Goal: Transaction & Acquisition: Purchase product/service

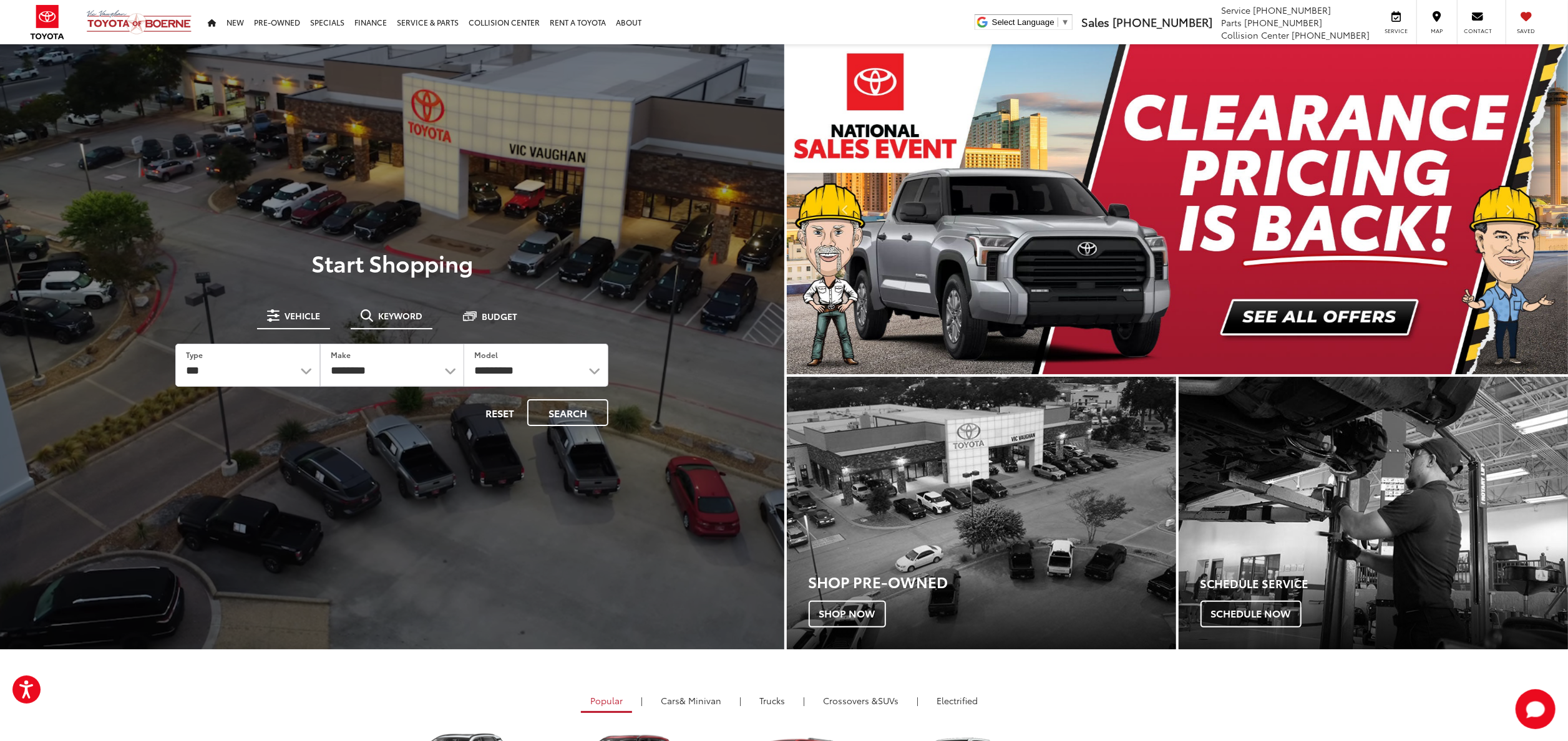
click at [372, 307] on button "Keyword" at bounding box center [391, 316] width 82 height 22
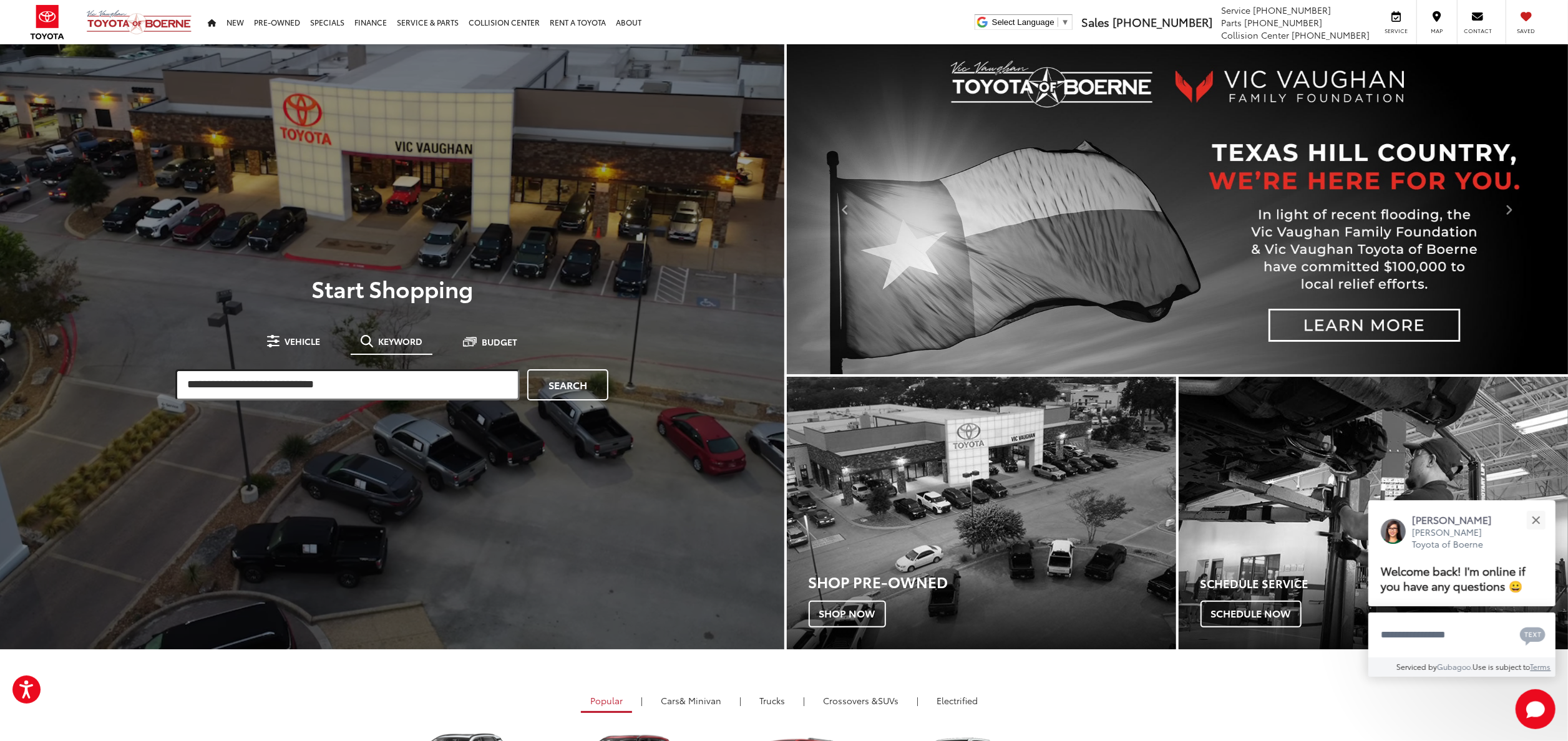
click at [364, 373] on input "search" at bounding box center [347, 385] width 345 height 31
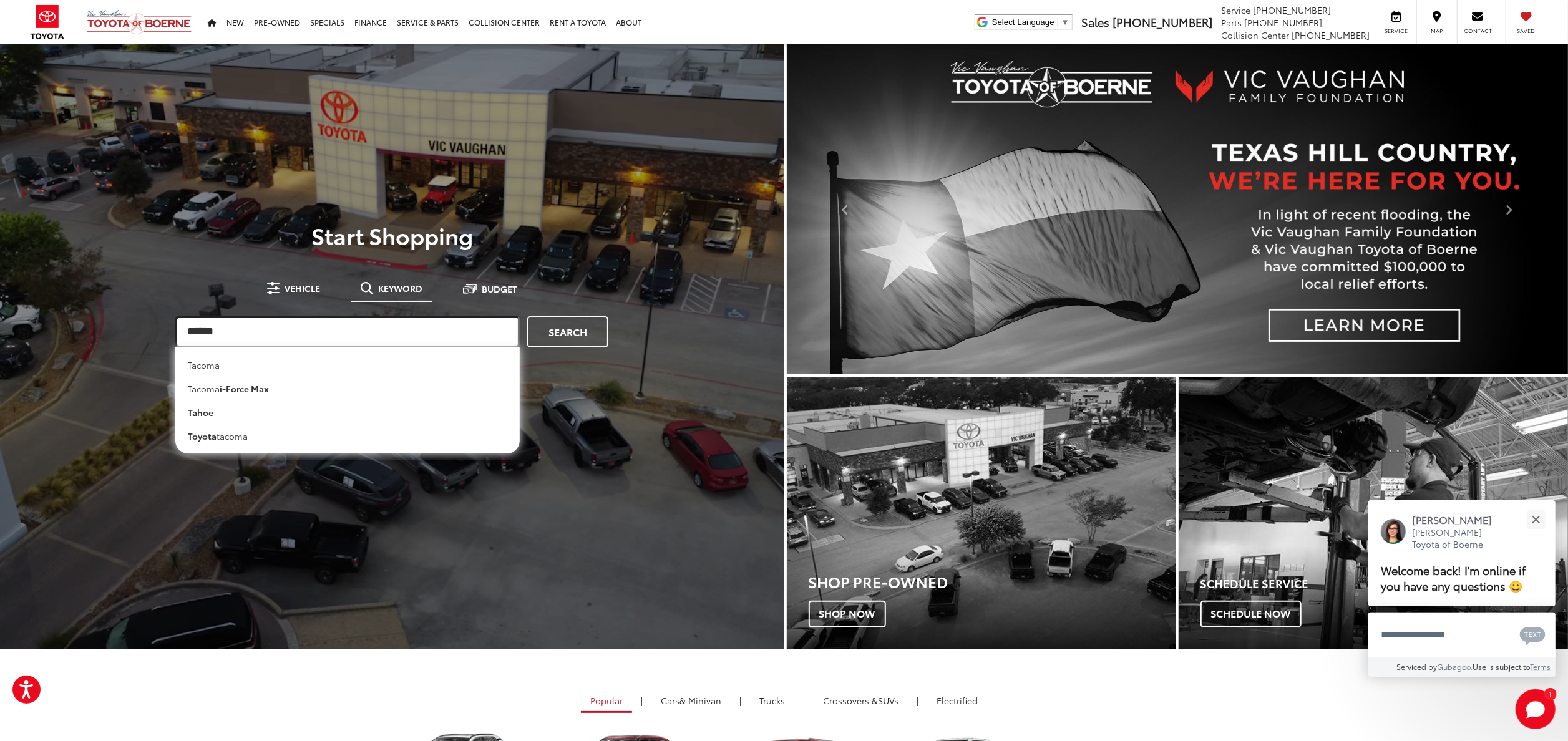
type input "******"
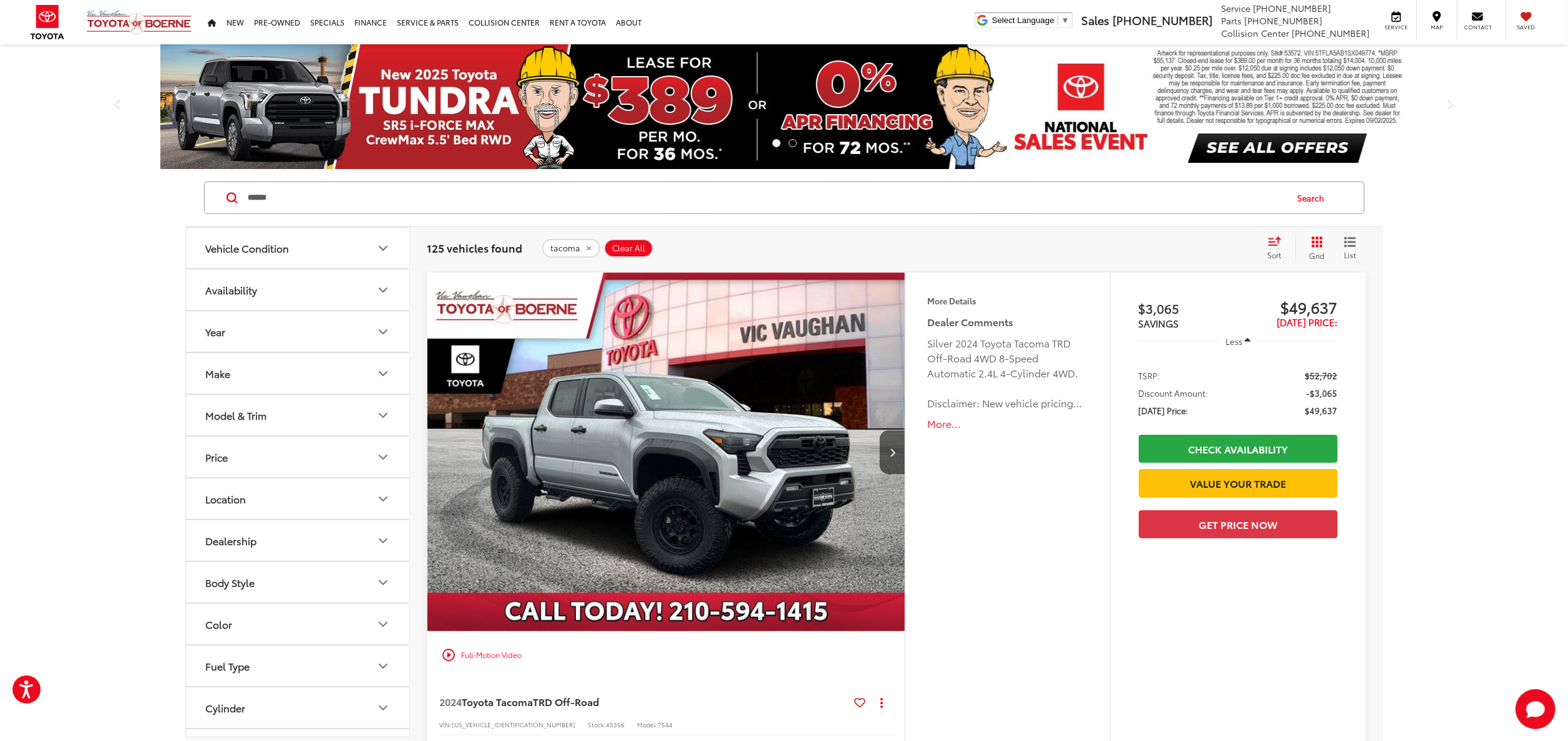
click at [1276, 253] on span "Sort" at bounding box center [1274, 255] width 14 height 11
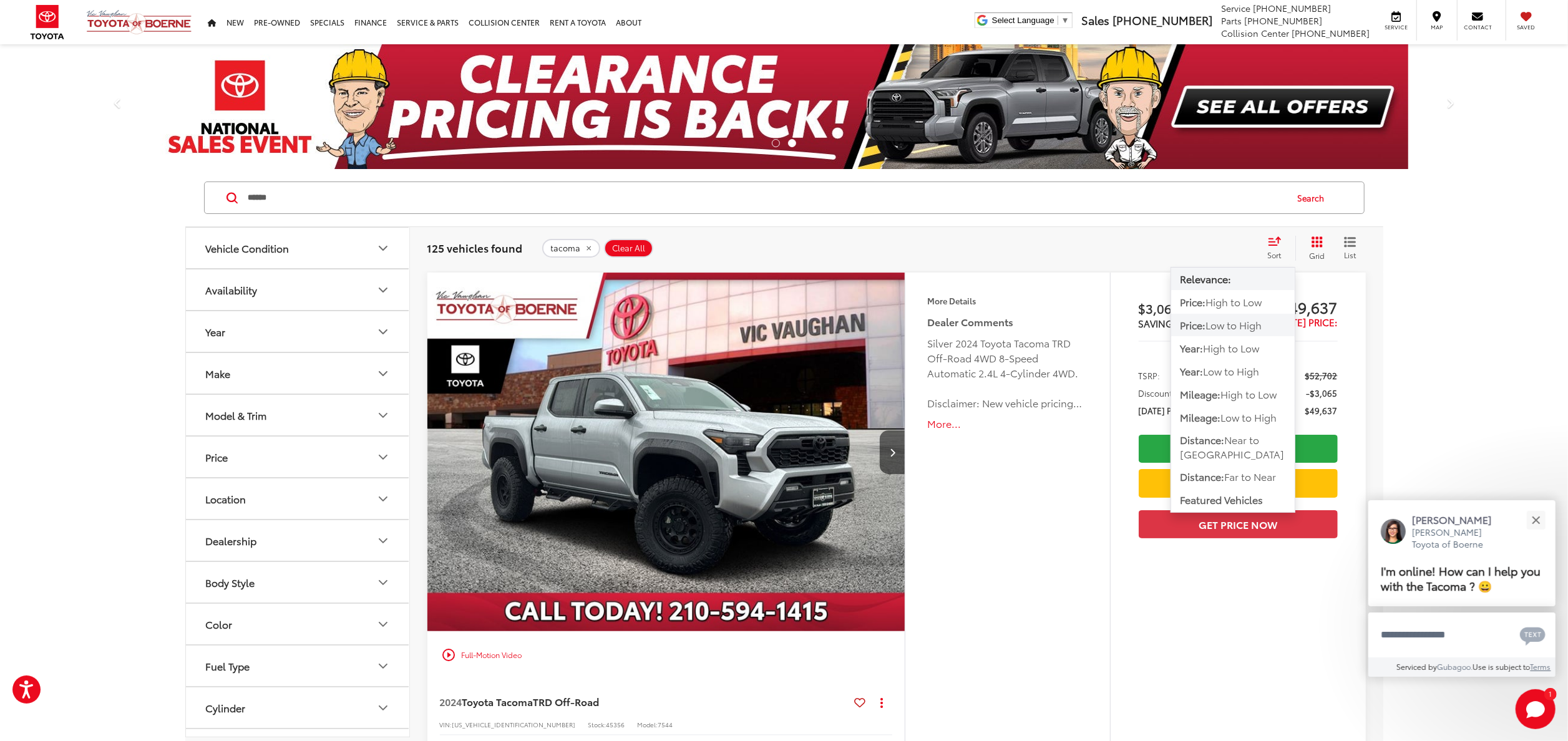
click at [1256, 332] on span "Low to High" at bounding box center [1233, 325] width 56 height 14
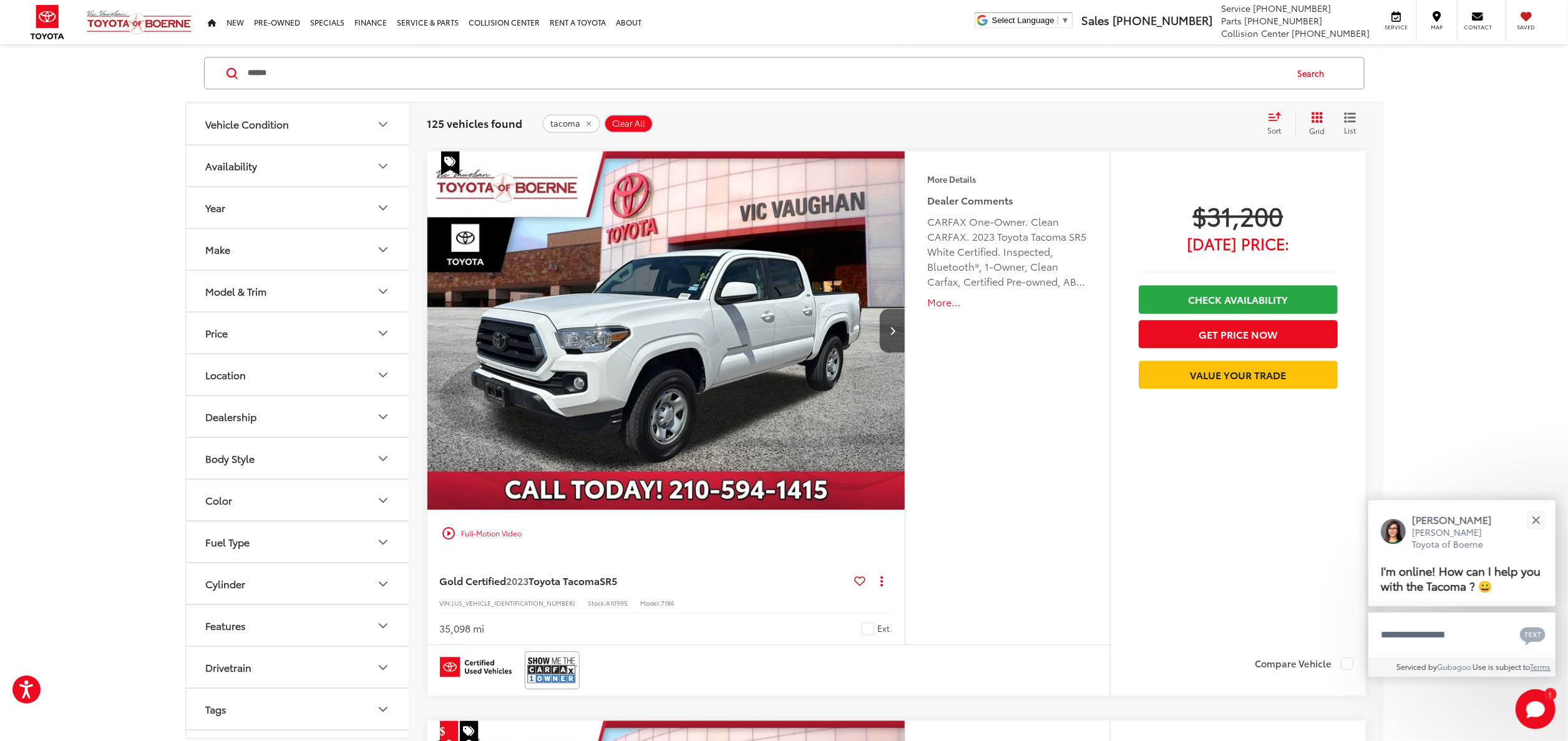
scroll to position [2948, 0]
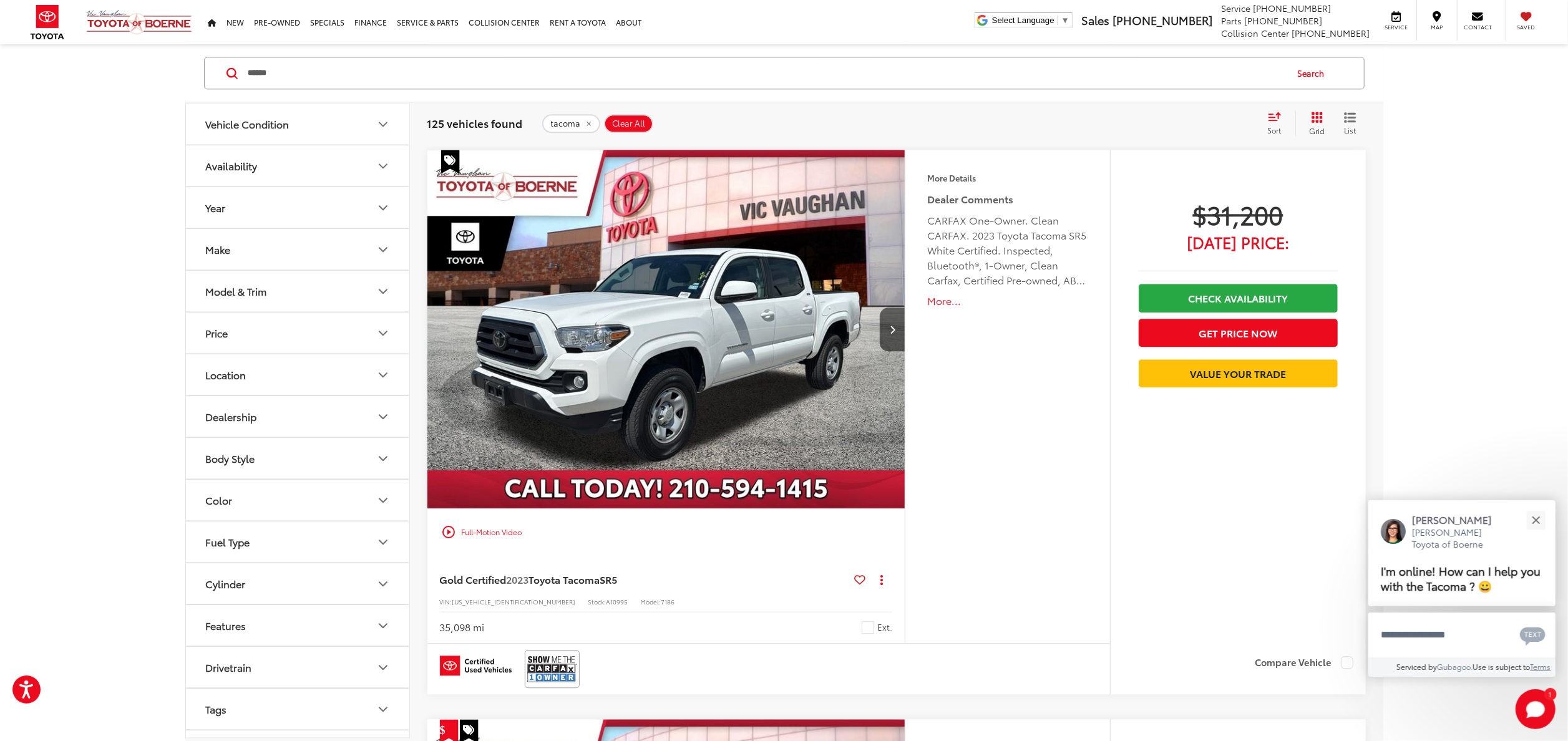
click at [749, 297] on img "2023 Toyota Tacoma SR5 0" at bounding box center [667, 329] width 480 height 360
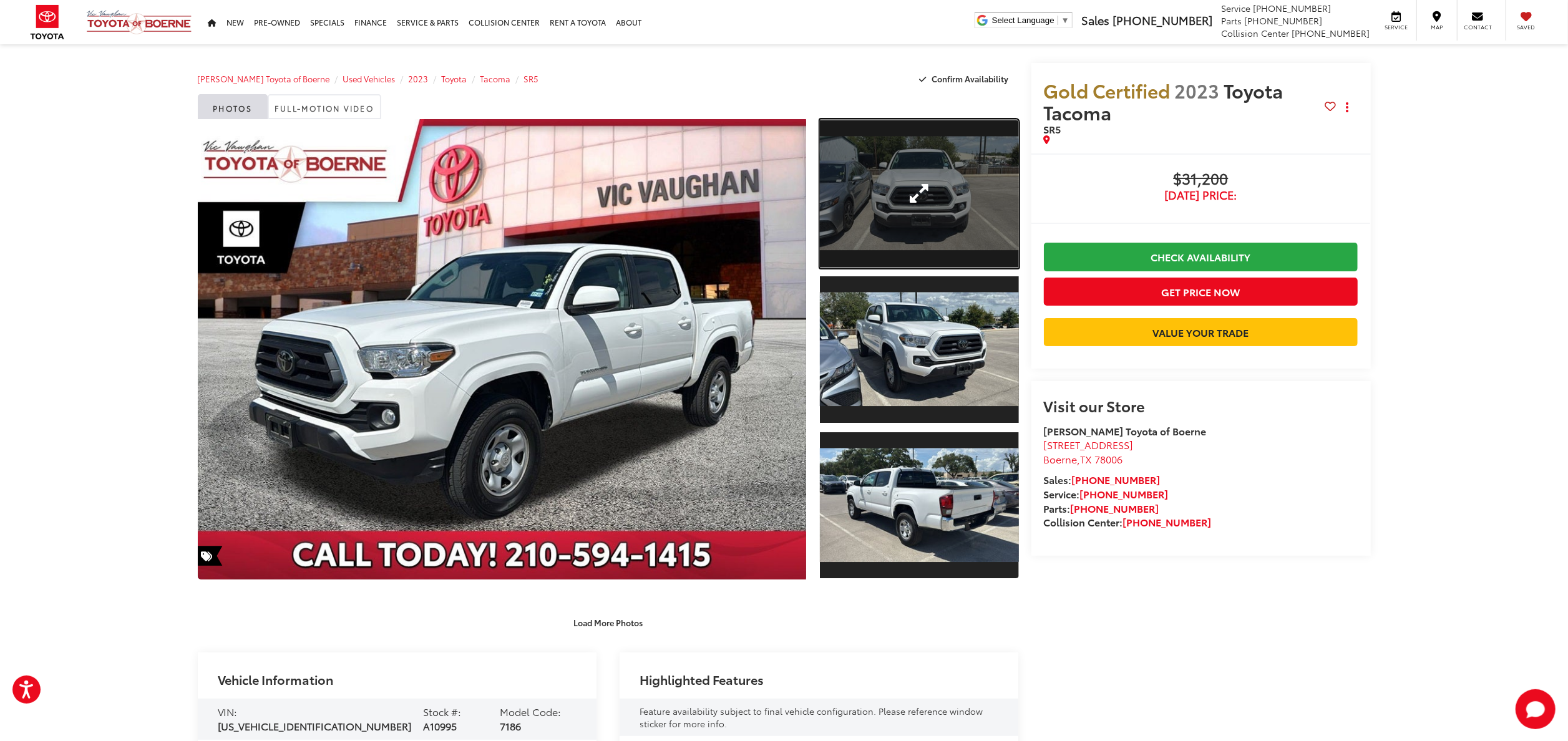
click at [951, 197] on link "Expand Photo 1" at bounding box center [918, 194] width 198 height 149
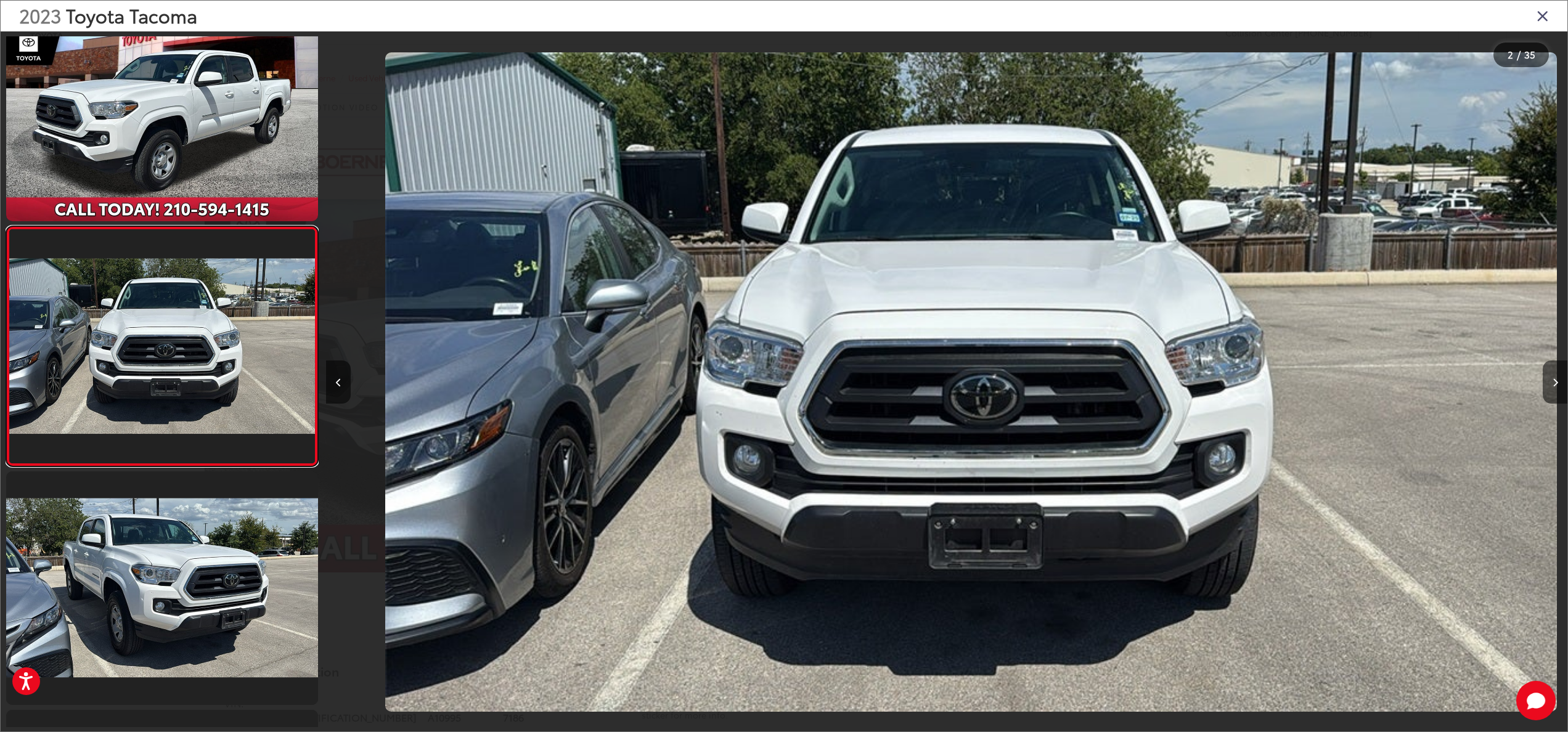
scroll to position [0, 1241]
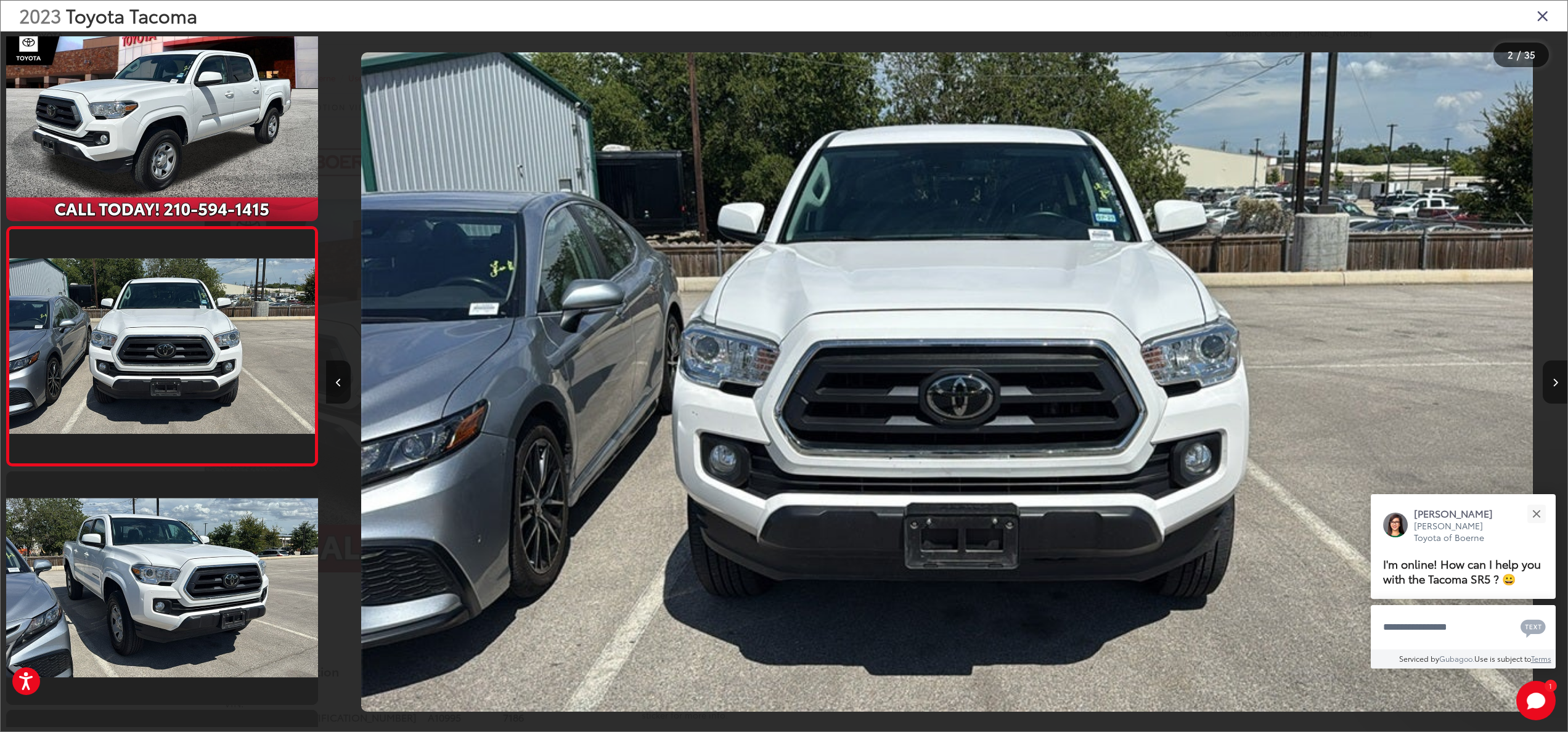
click at [1548, 389] on button "Next image" at bounding box center [1555, 382] width 25 height 43
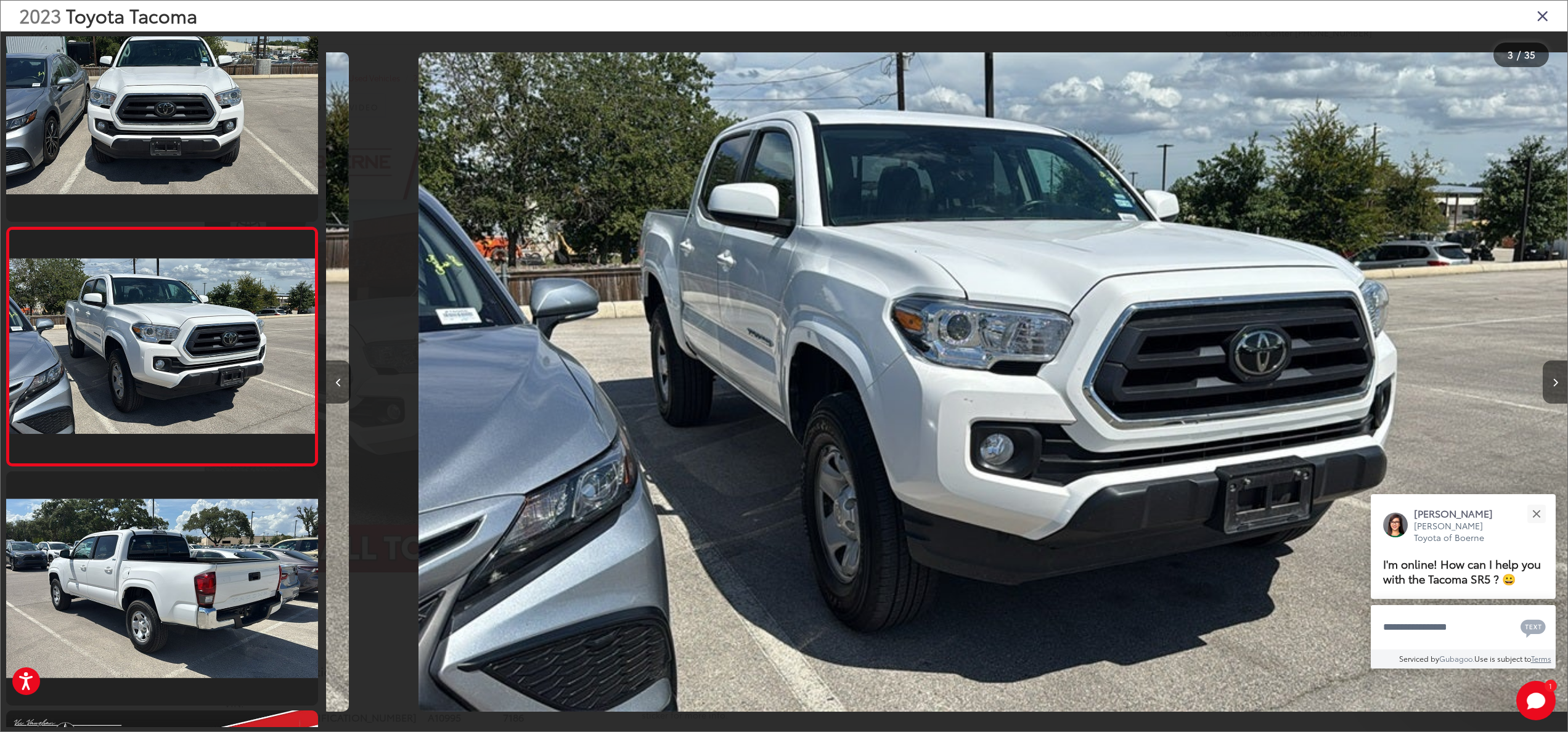
scroll to position [0, 2481]
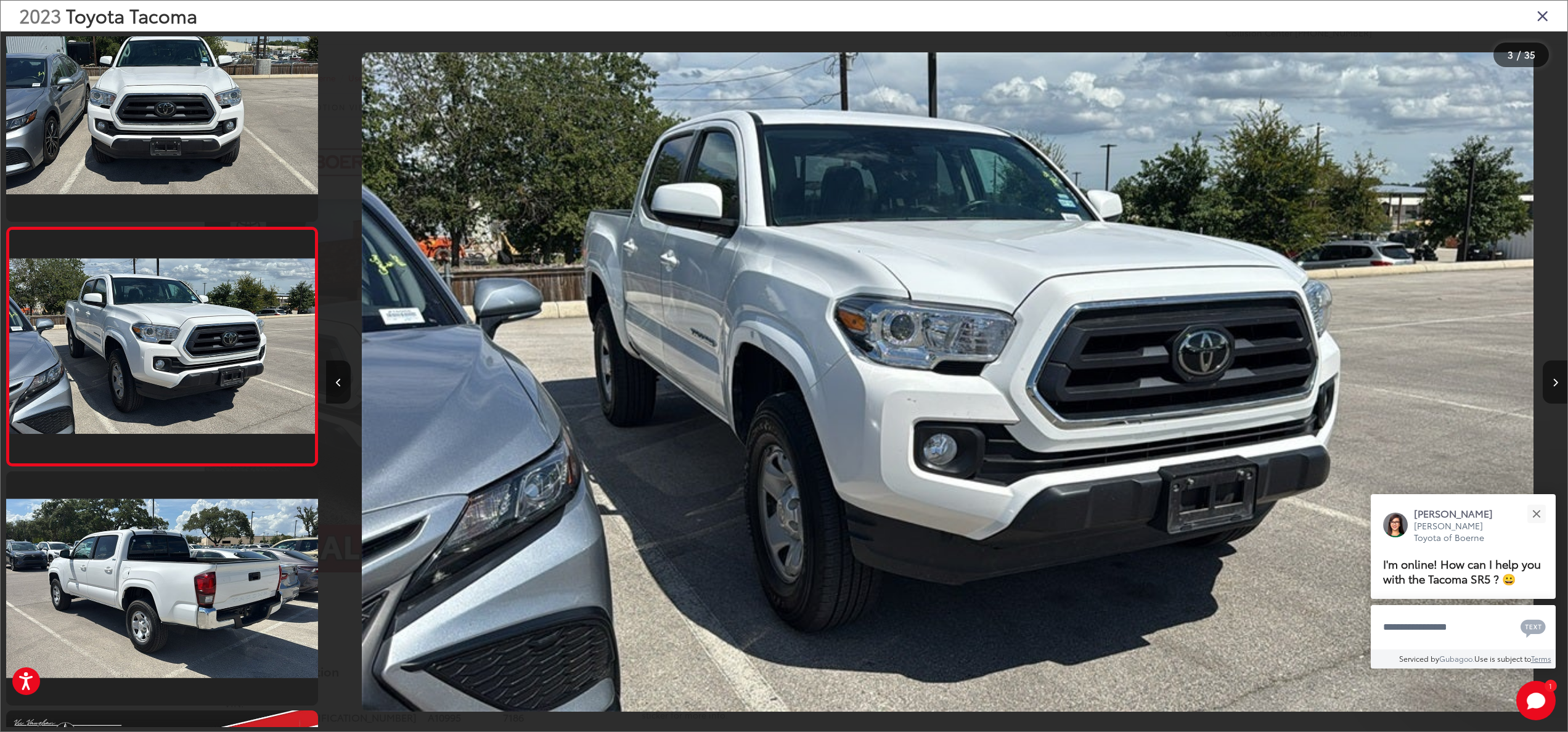
click at [1548, 389] on button "Next image" at bounding box center [1555, 382] width 25 height 43
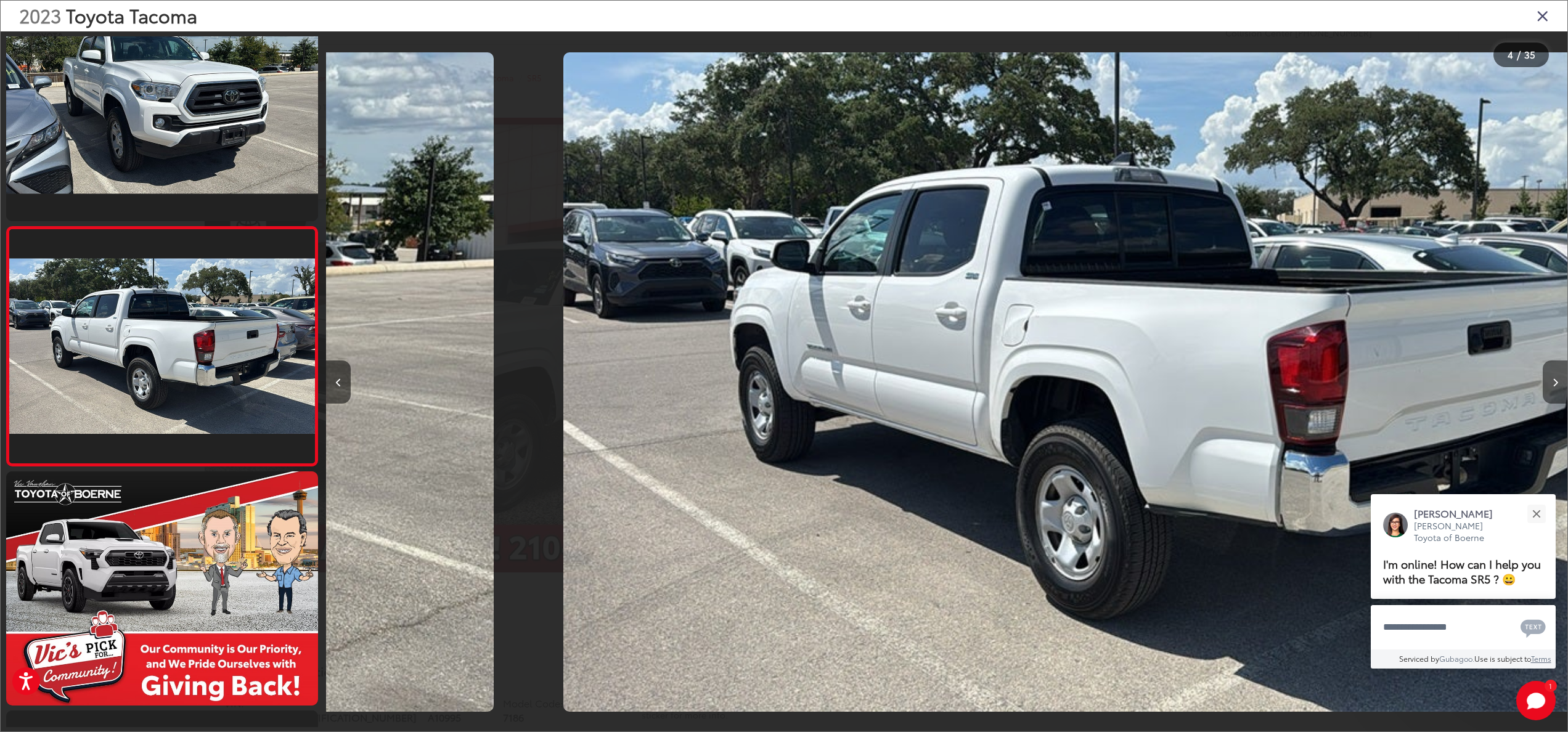
scroll to position [0, 3722]
